Goal: Register for event/course

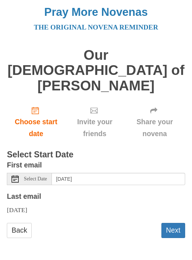
click at [14, 175] on use at bounding box center [15, 178] width 7 height 7
click at [17, 175] on use at bounding box center [15, 178] width 7 height 7
click at [26, 176] on span "Select Date" at bounding box center [35, 178] width 23 height 5
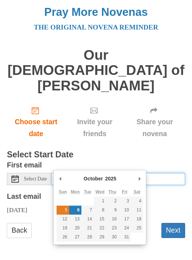
type input "Sunday, October 5th"
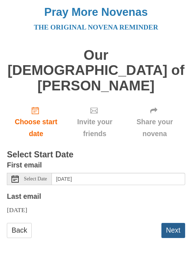
click at [173, 223] on button "Next" at bounding box center [173, 230] width 24 height 15
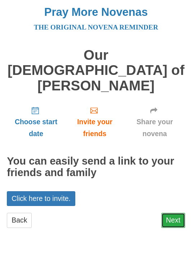
click at [170, 213] on link "Next" at bounding box center [173, 220] width 24 height 15
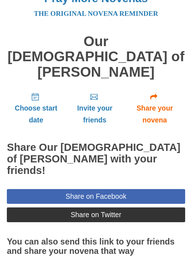
scroll to position [10, 0]
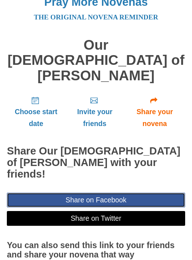
click at [91, 192] on link "Share on Facebook" at bounding box center [96, 199] width 178 height 15
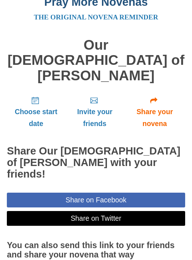
scroll to position [0, 0]
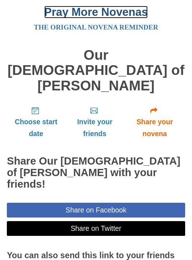
click at [81, 15] on link "Pray More Novenas" at bounding box center [95, 12] width 103 height 13
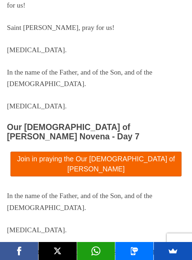
scroll to position [4522, 0]
